Goal: Task Accomplishment & Management: Use online tool/utility

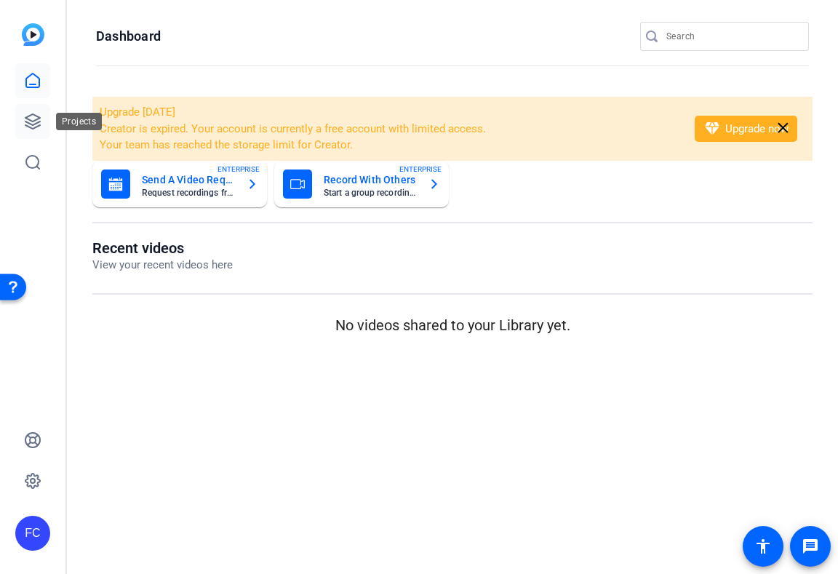
click at [36, 118] on icon at bounding box center [32, 121] width 17 height 17
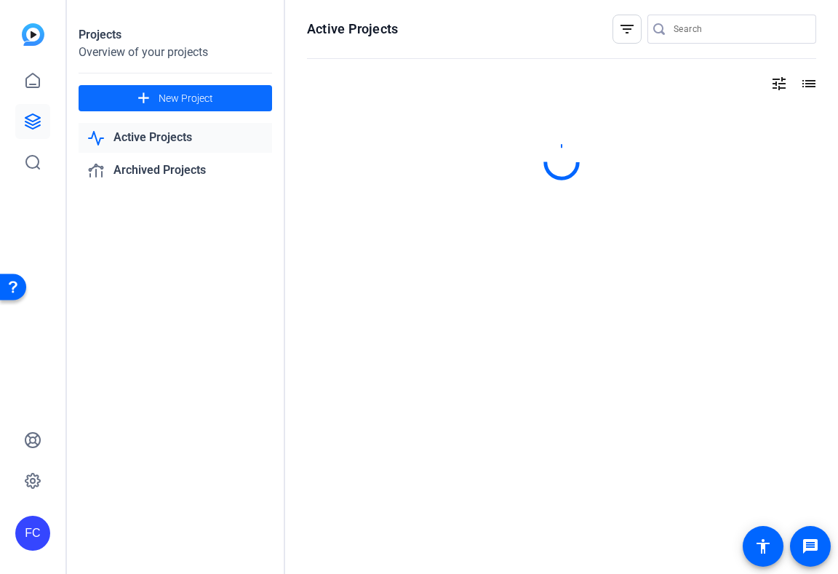
click at [175, 94] on span "New Project" at bounding box center [186, 98] width 55 height 15
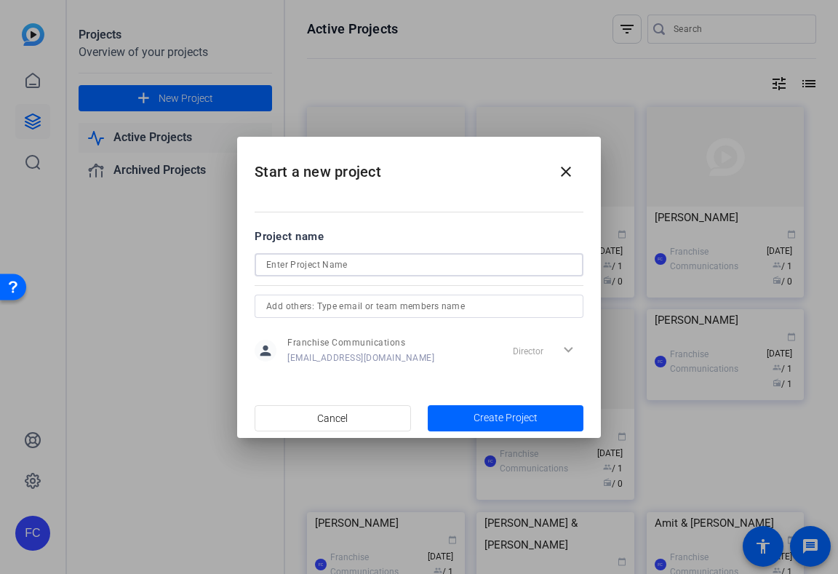
click at [431, 265] on input at bounding box center [418, 264] width 305 height 17
type input "[PERSON_NAME]"
click at [508, 420] on span "Create Project" at bounding box center [505, 417] width 64 height 15
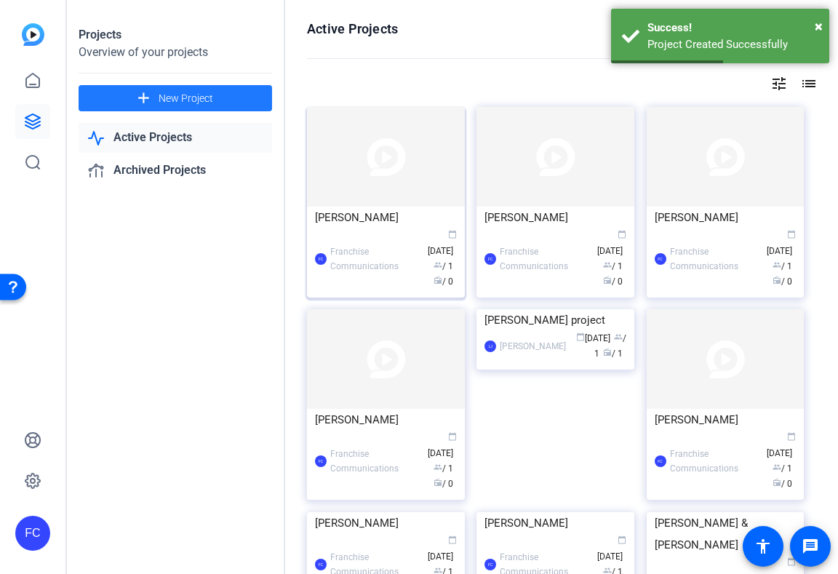
click at [359, 239] on div "FC Franchise Communications calendar_today Oct 09 group / 1 radio / 0" at bounding box center [386, 258] width 142 height 61
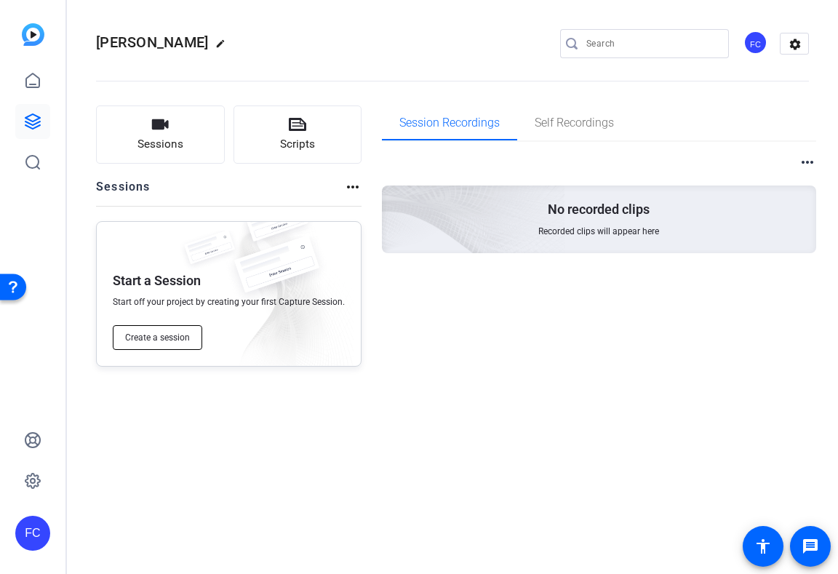
click at [178, 343] on button "Create a session" at bounding box center [157, 337] width 89 height 25
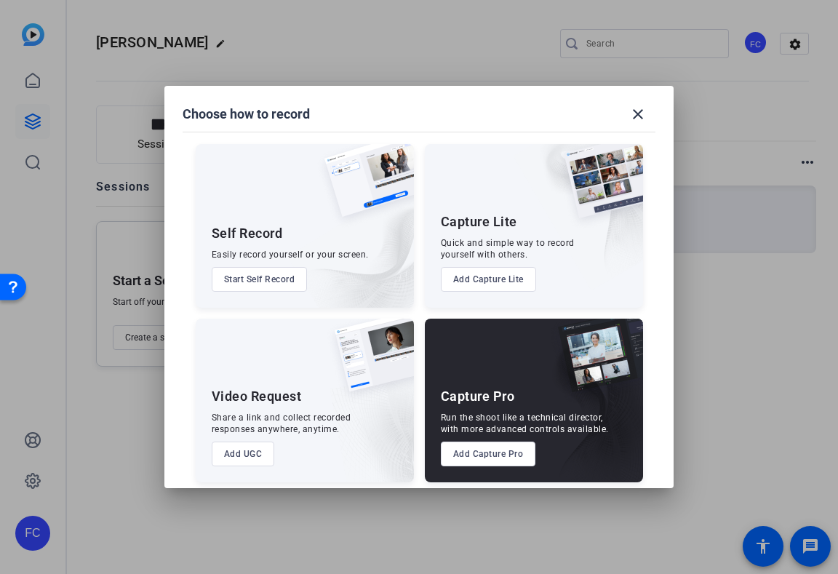
click at [500, 455] on button "Add Capture Pro" at bounding box center [488, 453] width 95 height 25
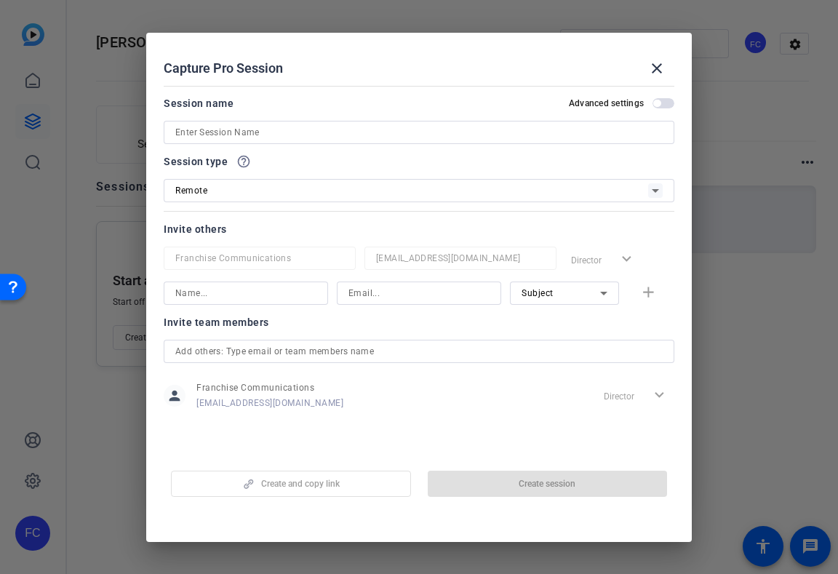
click at [433, 143] on div at bounding box center [418, 132] width 487 height 23
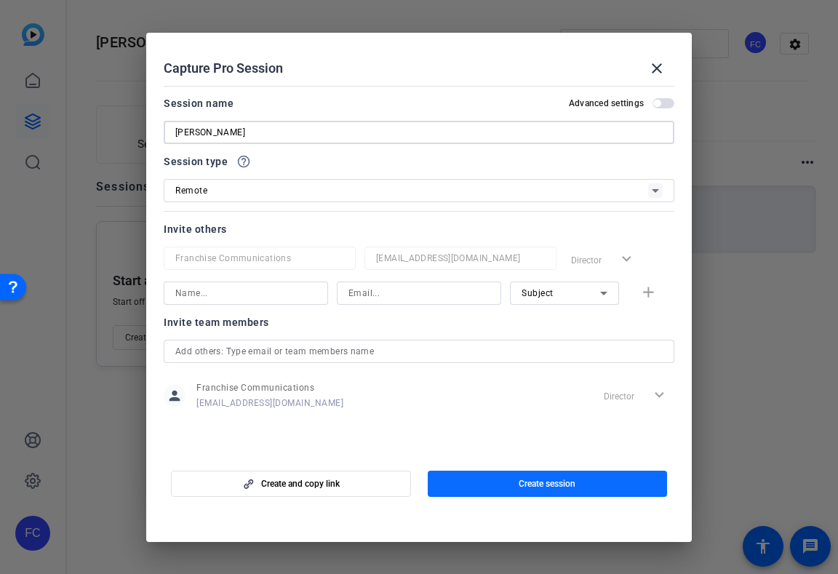
type input "[PERSON_NAME]"
click at [576, 486] on span "button" at bounding box center [548, 483] width 240 height 35
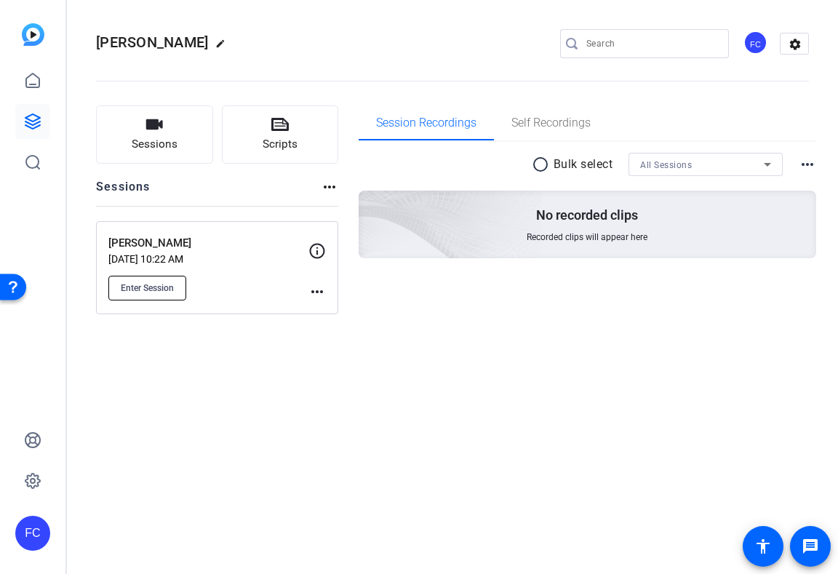
click at [173, 287] on span "Enter Session" at bounding box center [147, 288] width 53 height 12
click at [145, 299] on button "Enter Session" at bounding box center [147, 288] width 78 height 25
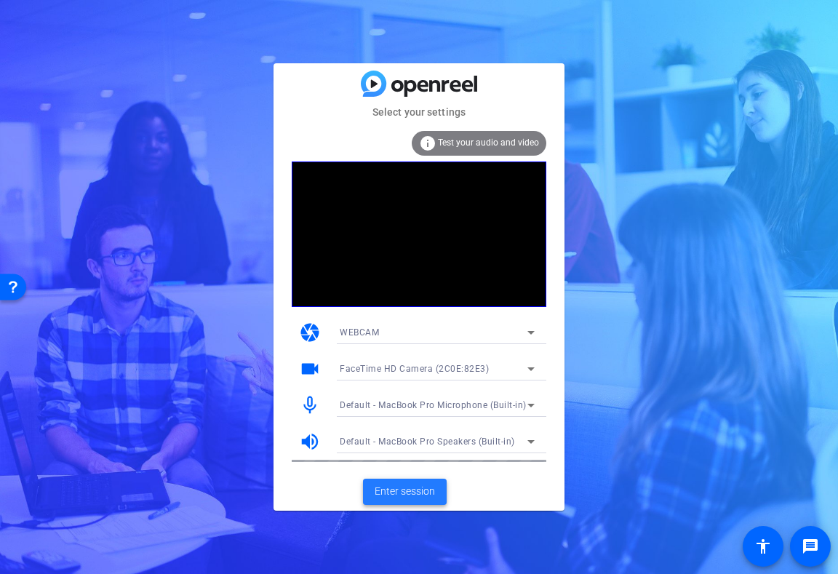
click at [423, 495] on span "Enter session" at bounding box center [405, 491] width 60 height 15
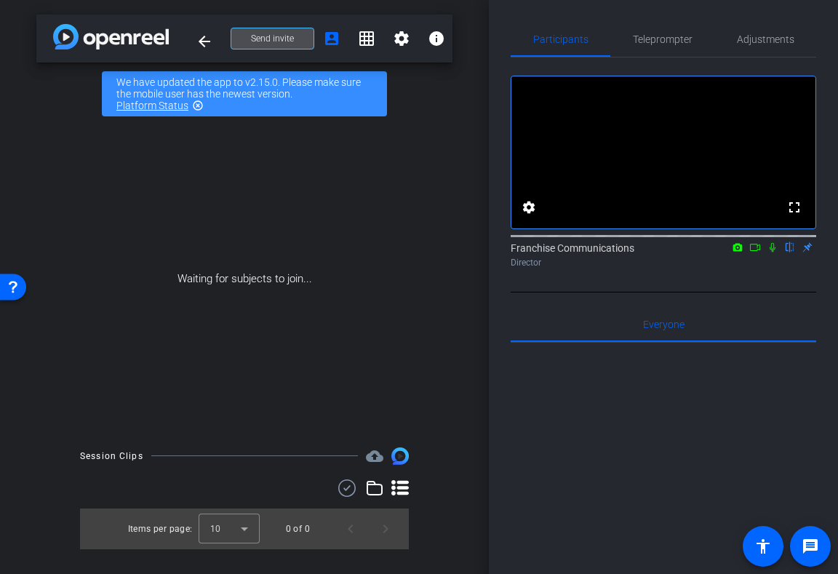
click at [284, 38] on span "Send invite" at bounding box center [272, 39] width 43 height 12
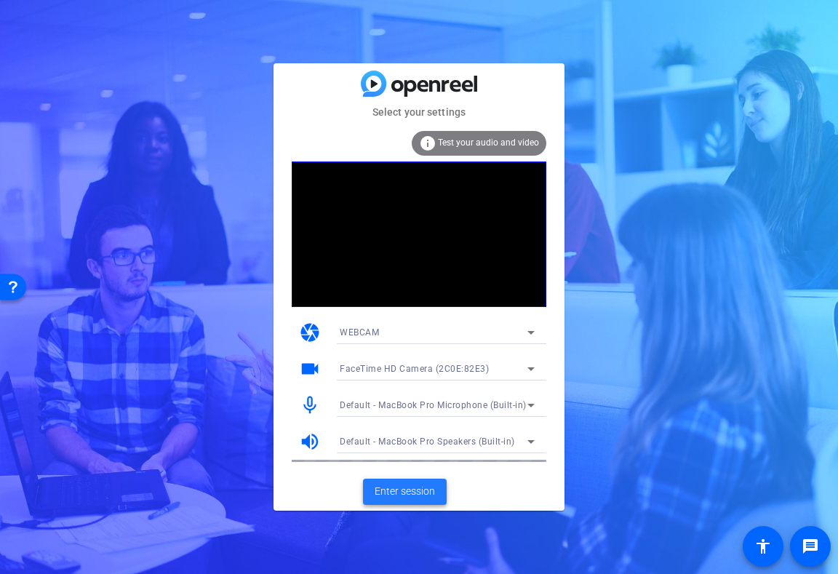
click at [411, 492] on span "Enter session" at bounding box center [405, 491] width 60 height 15
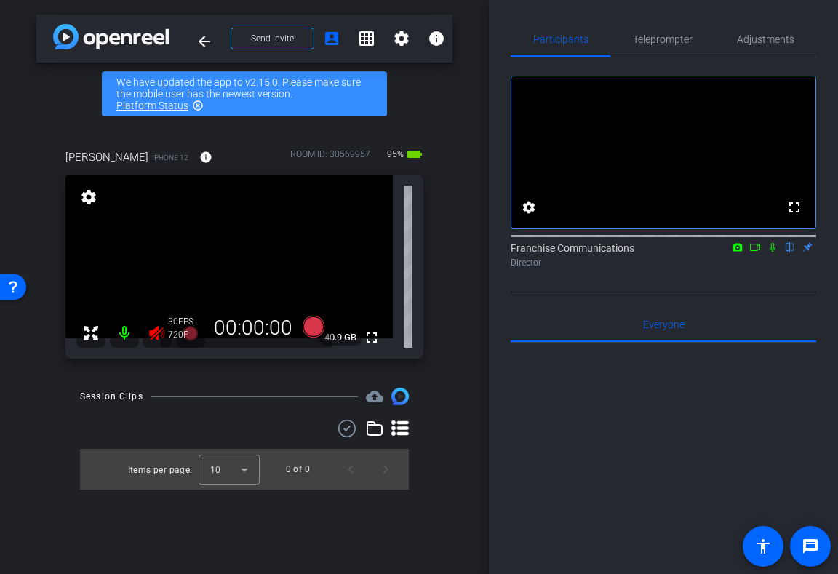
click at [156, 333] on icon at bounding box center [156, 333] width 15 height 15
click at [770, 40] on span "Adjustments" at bounding box center [765, 39] width 57 height 10
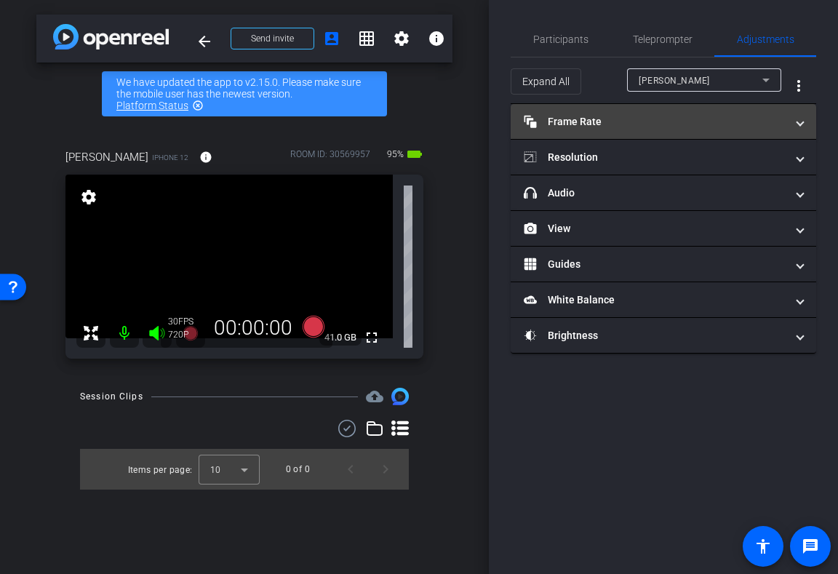
click at [718, 121] on mat-panel-title "Frame Rate Frame Rate" at bounding box center [655, 121] width 262 height 15
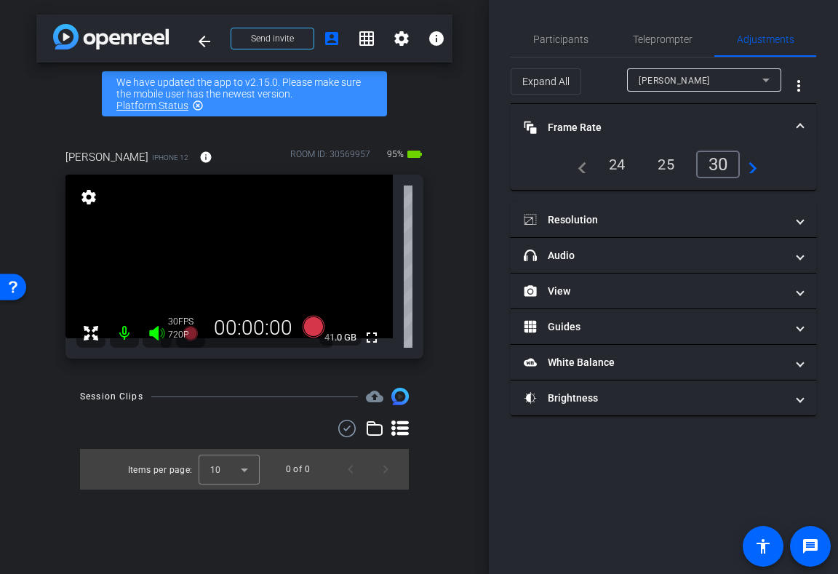
click at [617, 163] on div "24" at bounding box center [617, 164] width 39 height 25
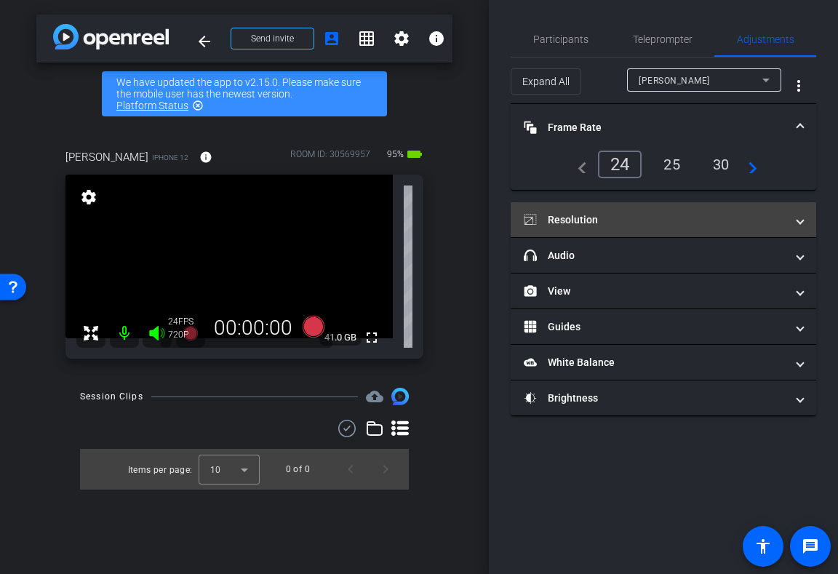
click at [792, 223] on span "Resolution" at bounding box center [660, 219] width 273 height 15
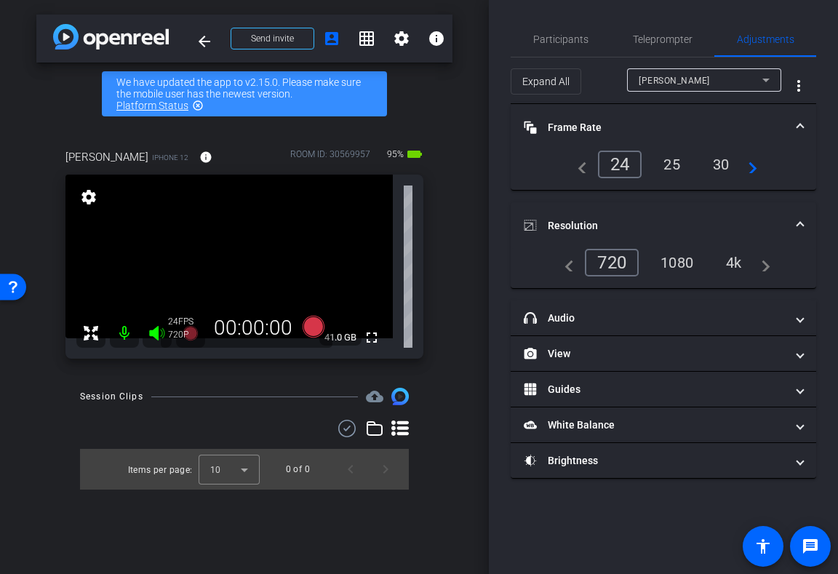
click at [729, 260] on div "4k" at bounding box center [734, 262] width 38 height 25
click at [561, 39] on span "Participants" at bounding box center [560, 39] width 55 height 10
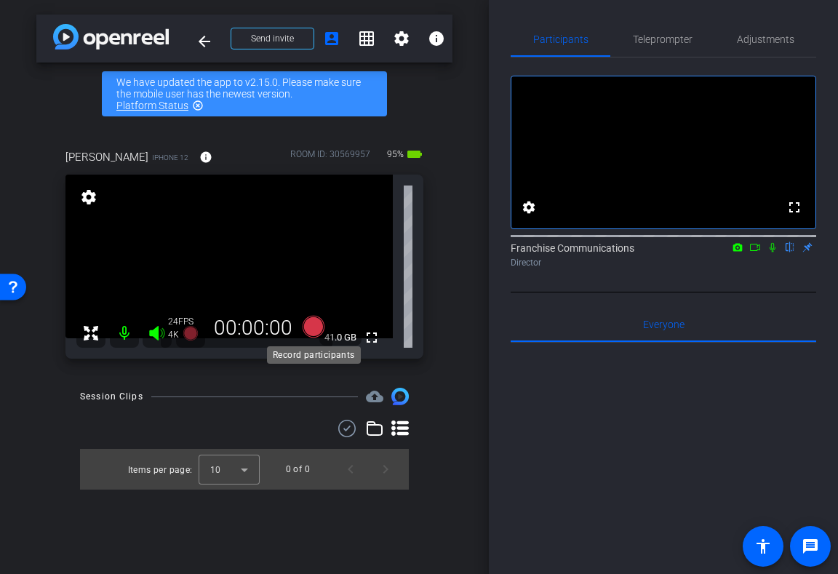
click at [315, 328] on icon at bounding box center [314, 327] width 22 height 22
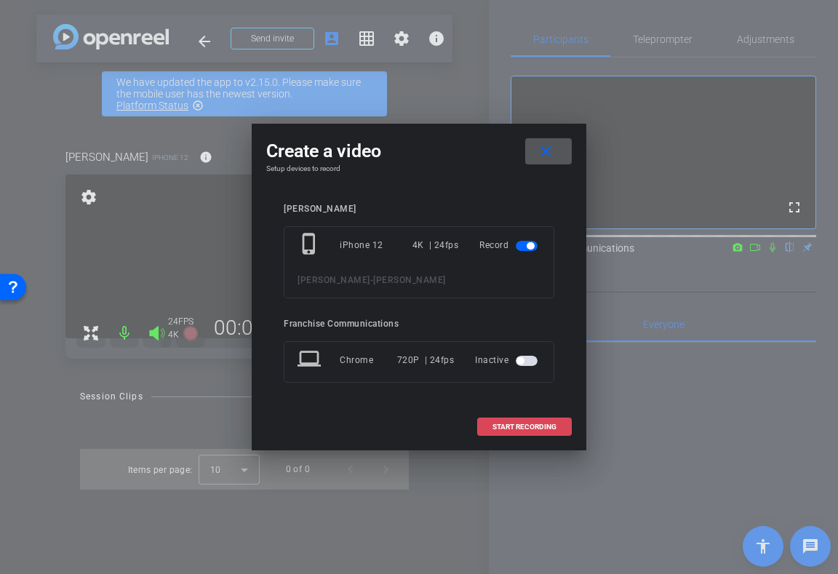
click at [537, 426] on span "START RECORDING" at bounding box center [524, 426] width 64 height 7
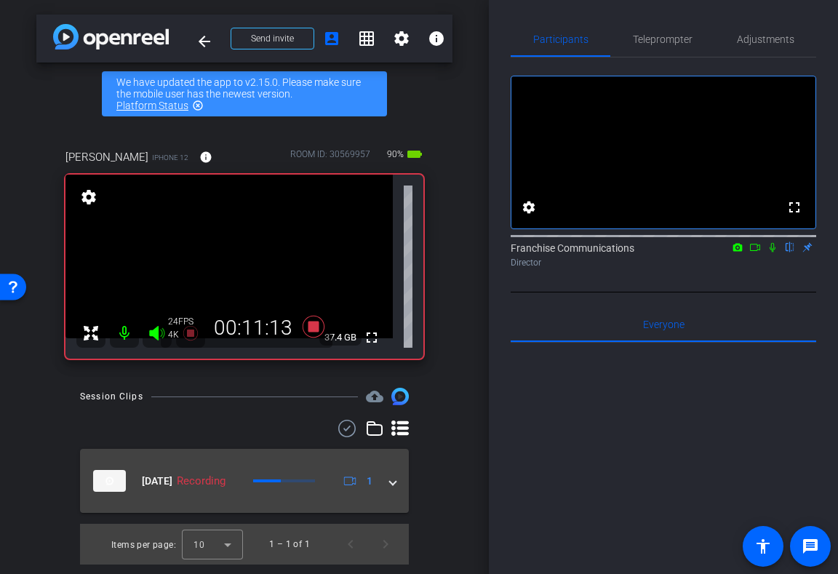
click at [392, 483] on span at bounding box center [393, 480] width 6 height 15
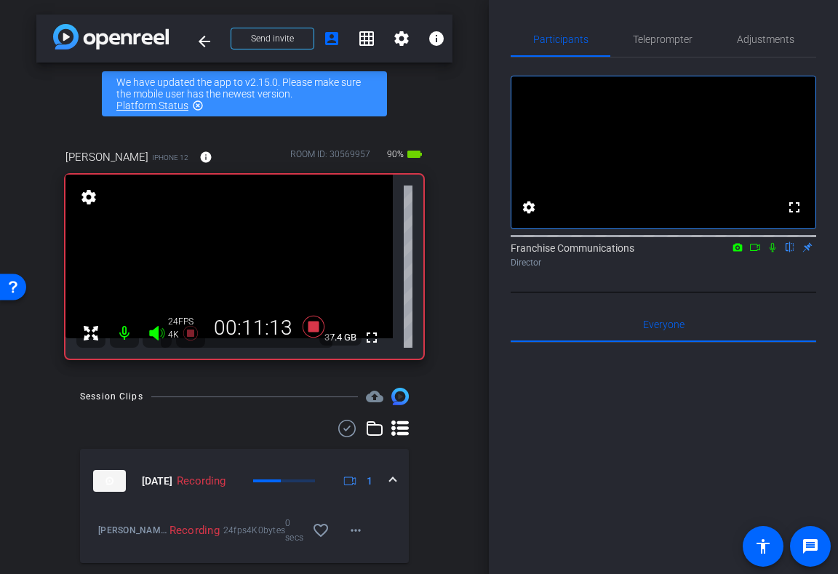
scroll to position [41, 0]
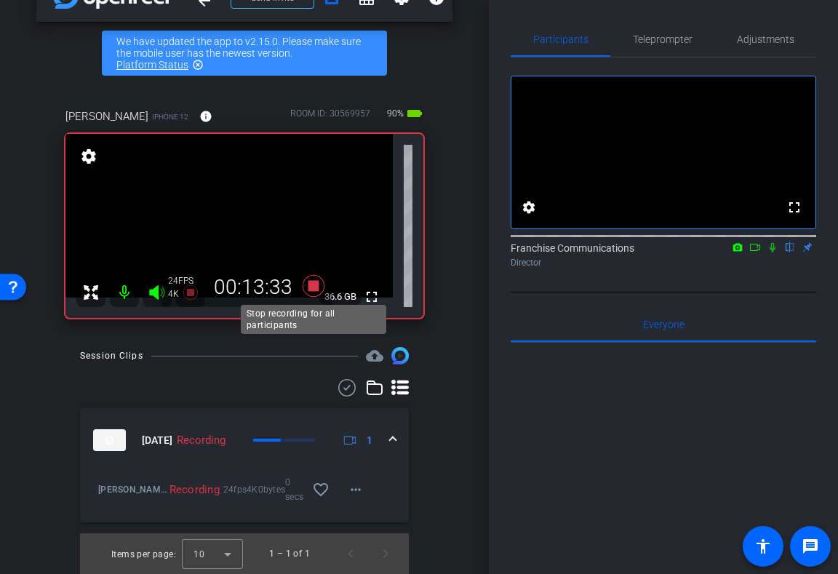
click at [313, 286] on icon at bounding box center [314, 286] width 22 height 22
